Goal: Information Seeking & Learning: Learn about a topic

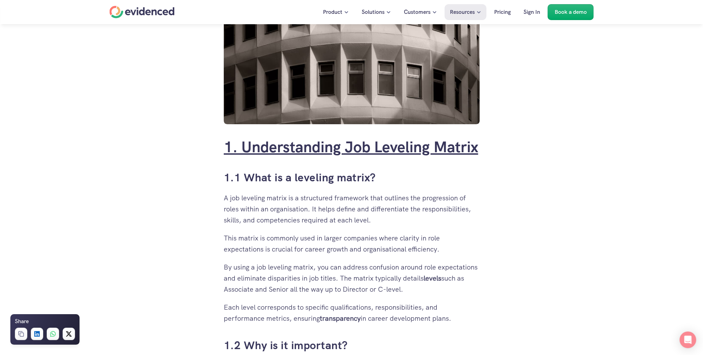
scroll to position [207, 0]
click at [282, 148] on link "1. Understanding Job Leveling Matrix" at bounding box center [351, 146] width 254 height 20
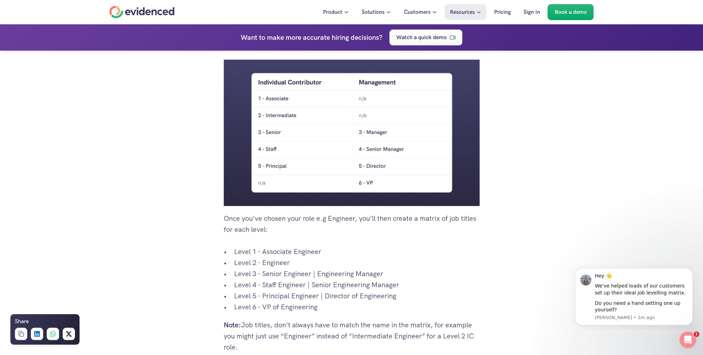
scroll to position [1243, 0]
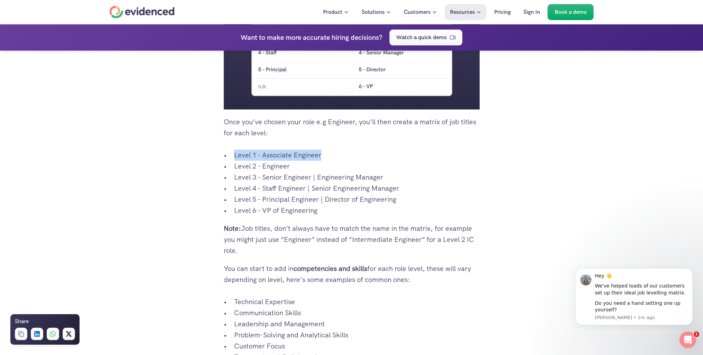
drag, startPoint x: 235, startPoint y: 166, endPoint x: 289, endPoint y: 180, distance: 55.4
click at [330, 160] on p "Level 1 - Associate Engineer" at bounding box center [356, 154] width 245 height 11
click at [281, 182] on p "Level 3 - Senior Engineer | Engineering Manager" at bounding box center [356, 176] width 245 height 11
drag, startPoint x: 236, startPoint y: 166, endPoint x: 329, endPoint y: 172, distance: 93.9
click at [329, 172] on ul "Level 1 - Associate Engineer Level 2 - Engineer Level 3 - Senior Engineer | Eng…" at bounding box center [352, 182] width 256 height 66
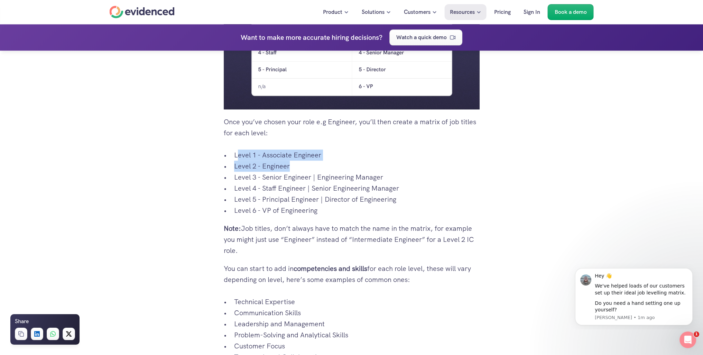
click at [367, 171] on p "Level 2 - Engineer" at bounding box center [356, 165] width 245 height 11
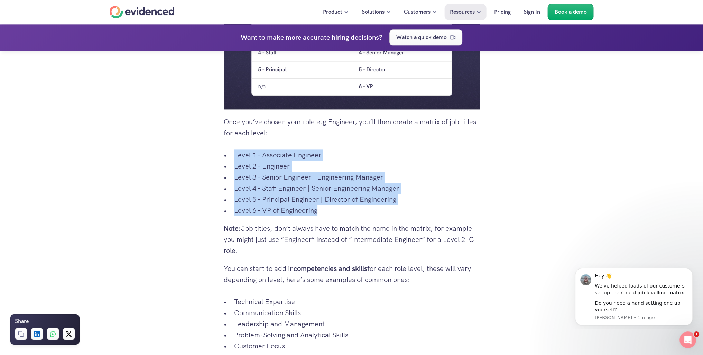
drag, startPoint x: 235, startPoint y: 164, endPoint x: 457, endPoint y: 227, distance: 230.9
click at [457, 227] on div "1. Understanding Job Leveling Matrix 1.1 What is a leveling matrix? A job level…" at bounding box center [352, 100] width 256 height 1997
click at [460, 194] on p "Level 4 - Staff Engineer | Senior Engineering Manager" at bounding box center [356, 187] width 245 height 11
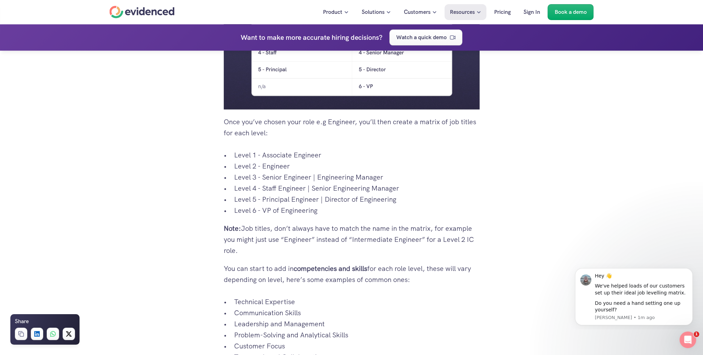
click at [402, 194] on p "Level 4 - Staff Engineer | Senior Engineering Manager" at bounding box center [356, 187] width 245 height 11
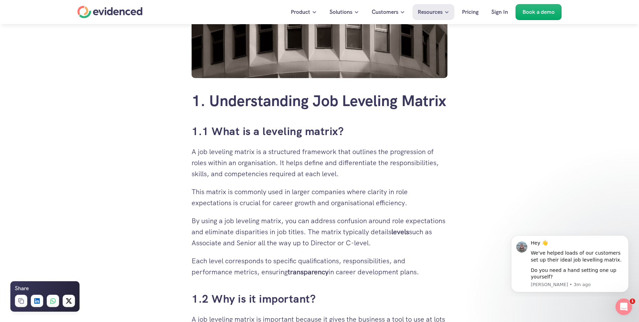
scroll to position [170, 0]
